Goal: Navigation & Orientation: Find specific page/section

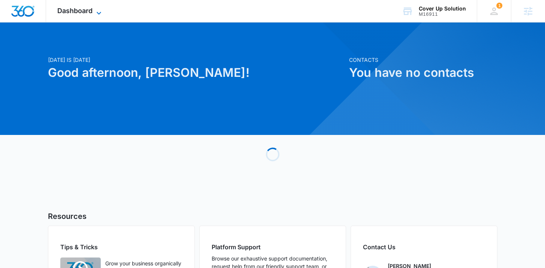
click at [73, 10] on span "Dashboard" at bounding box center [74, 11] width 35 height 8
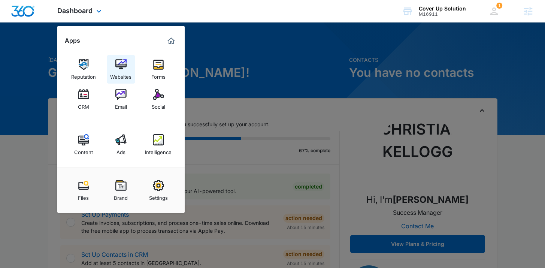
click at [121, 73] on div "Websites" at bounding box center [120, 75] width 21 height 10
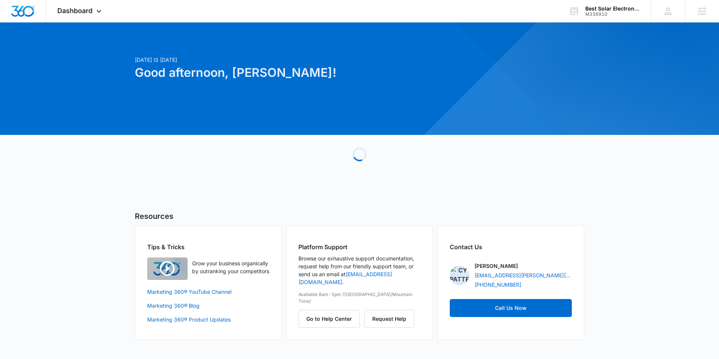
click at [96, 38] on div "[DATE] is [DATE] Good afternoon, [PERSON_NAME]! Loading Resources Tips & Tricks…" at bounding box center [359, 190] width 719 height 317
click at [76, 12] on span "Dashboard" at bounding box center [74, 11] width 35 height 8
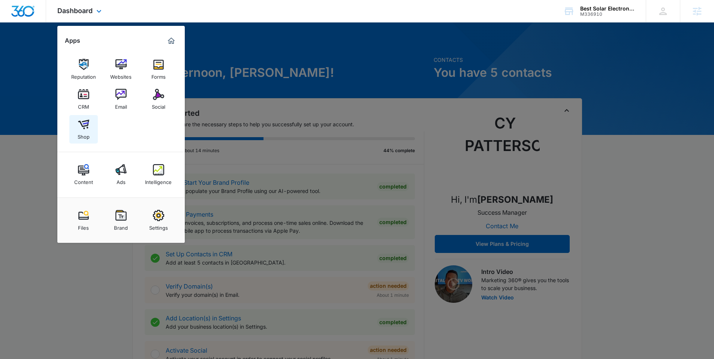
click at [82, 127] on img at bounding box center [83, 124] width 11 height 11
